Goal: Information Seeking & Learning: Learn about a topic

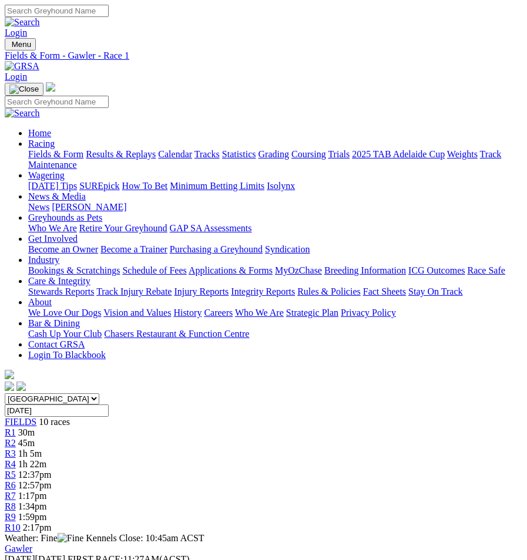
click at [256, 51] on div "Fields & Form - Gawler - Race 1" at bounding box center [264, 56] width 518 height 11
click at [9, 47] on img "Toggle navigation" at bounding box center [9, 47] width 0 height 0
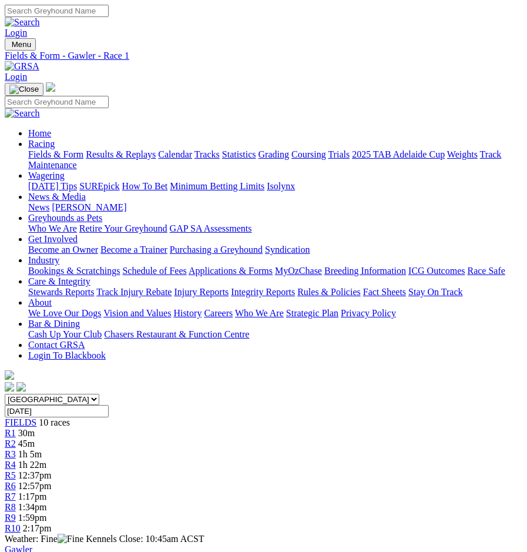
click at [51, 128] on link "Home" at bounding box center [39, 133] width 23 height 10
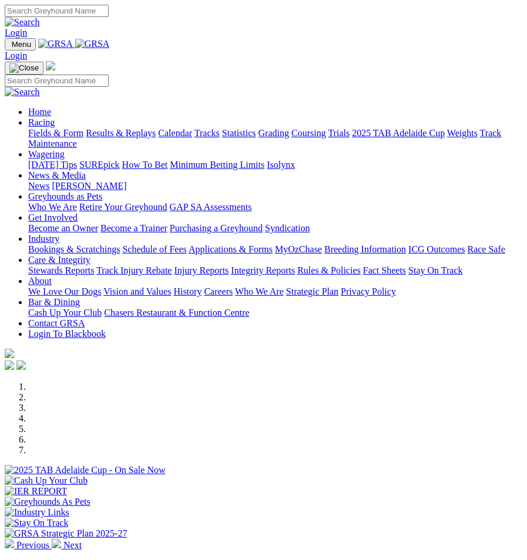
scroll to position [290, 0]
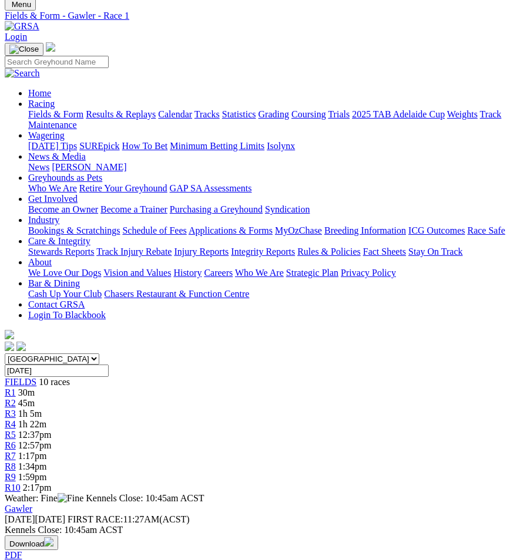
scroll to position [117, 0]
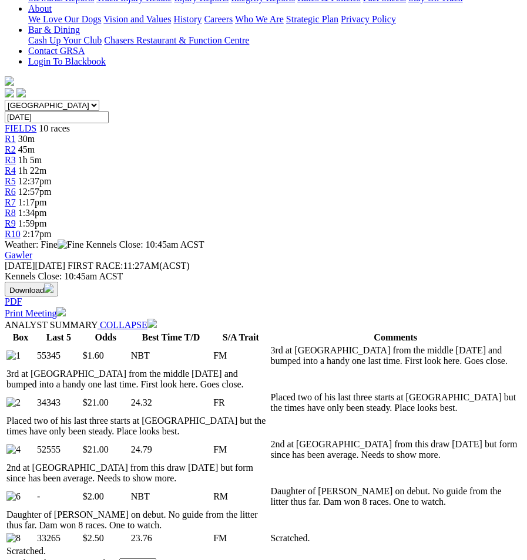
scroll to position [0, 0]
